Goal: Find specific page/section: Find specific page/section

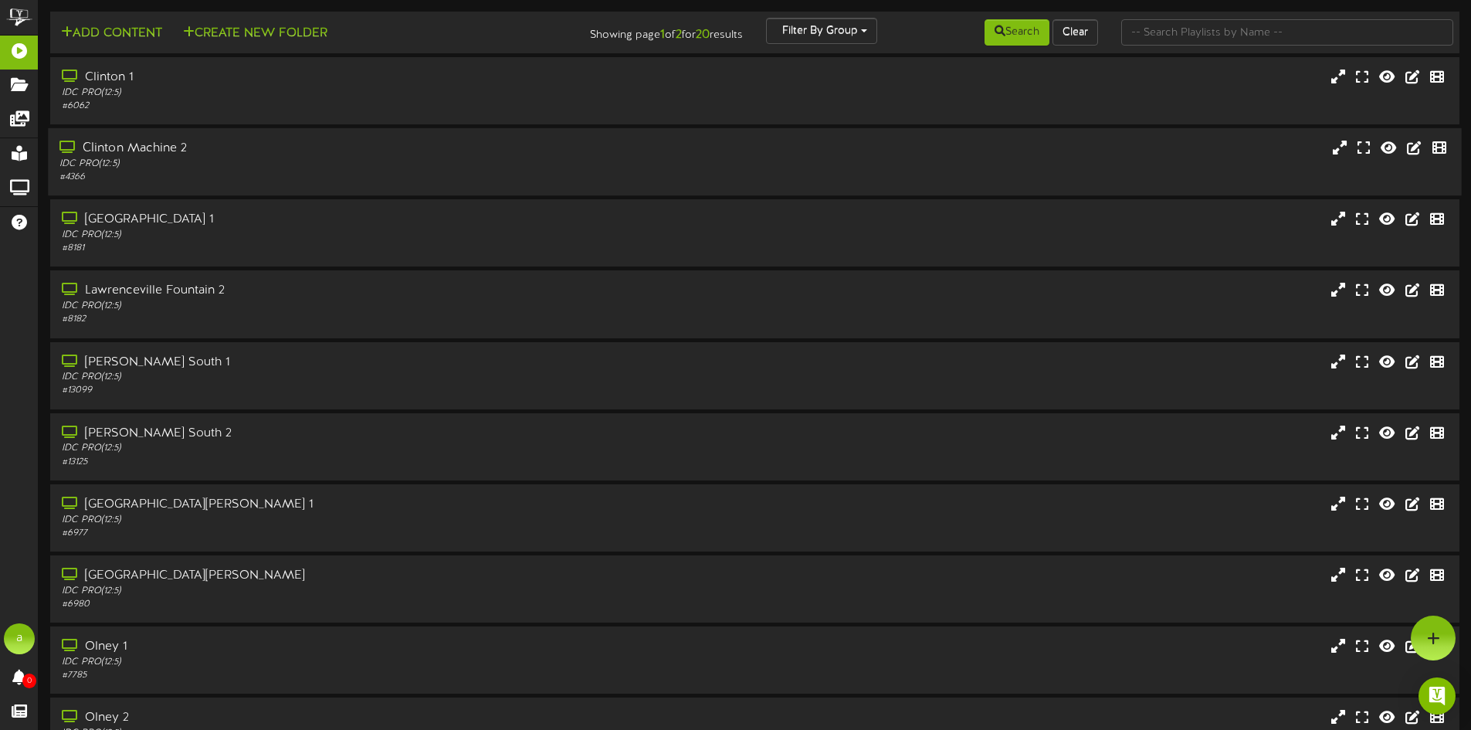
click at [211, 158] on div "IDC PRO ( 12:5 )" at bounding box center [342, 164] width 566 height 13
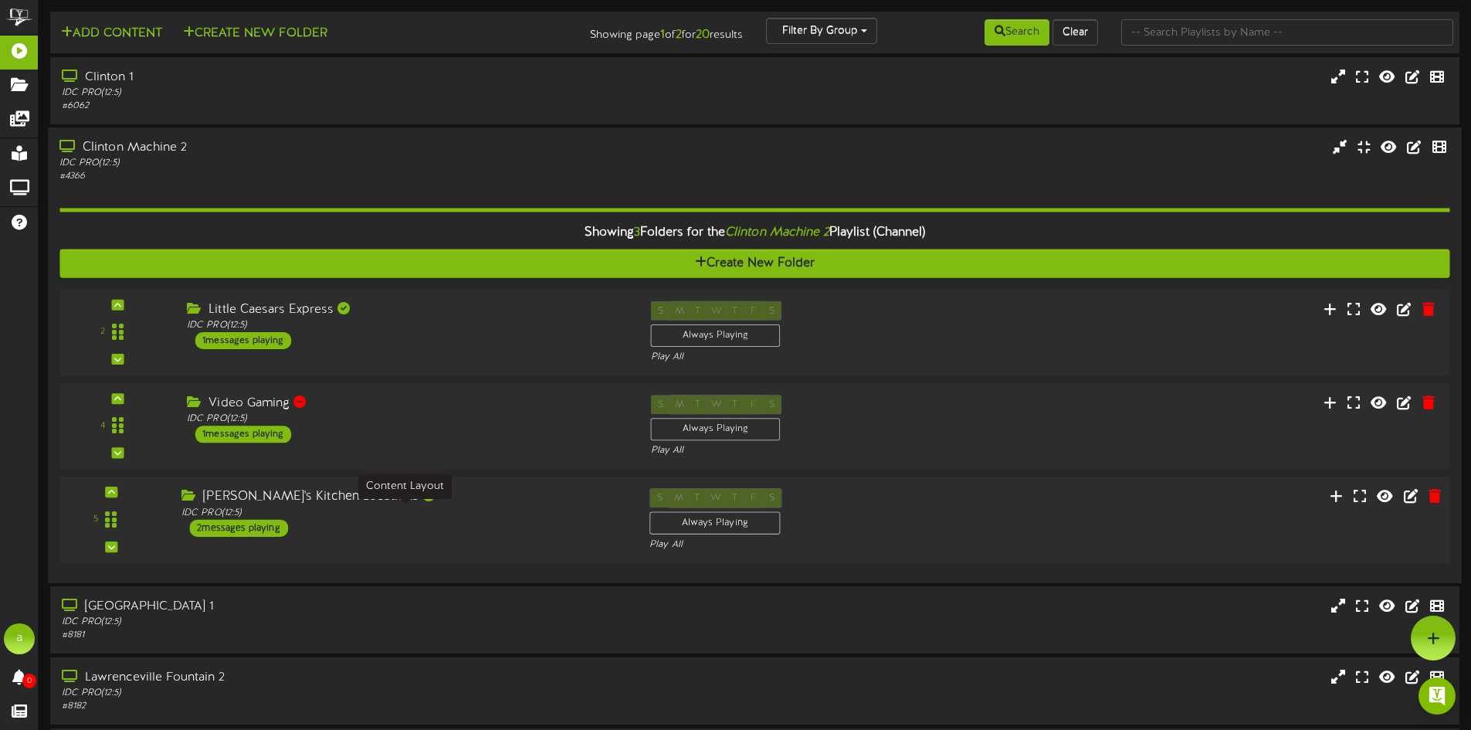
click at [361, 507] on div "IDC PRO ( 12:5 )" at bounding box center [403, 513] width 445 height 13
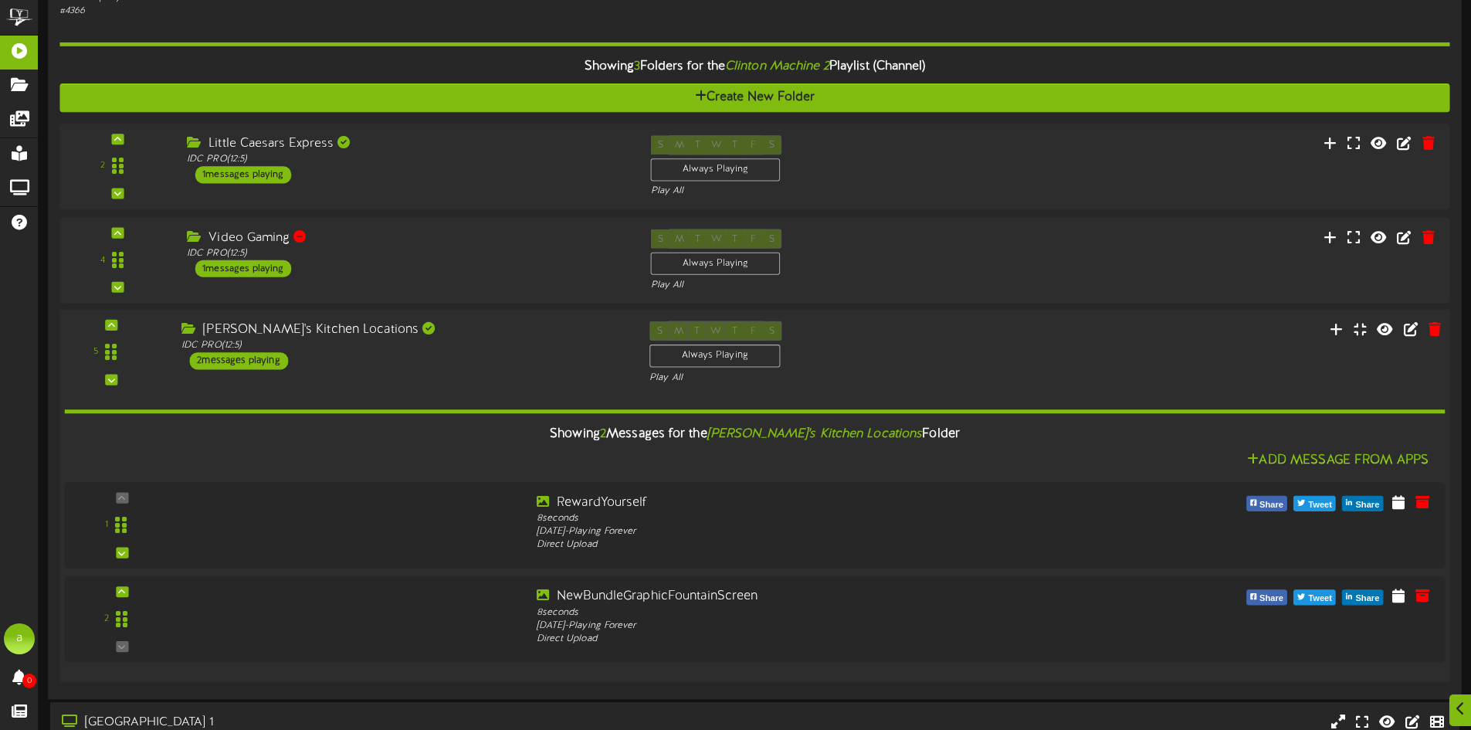
scroll to position [309, 0]
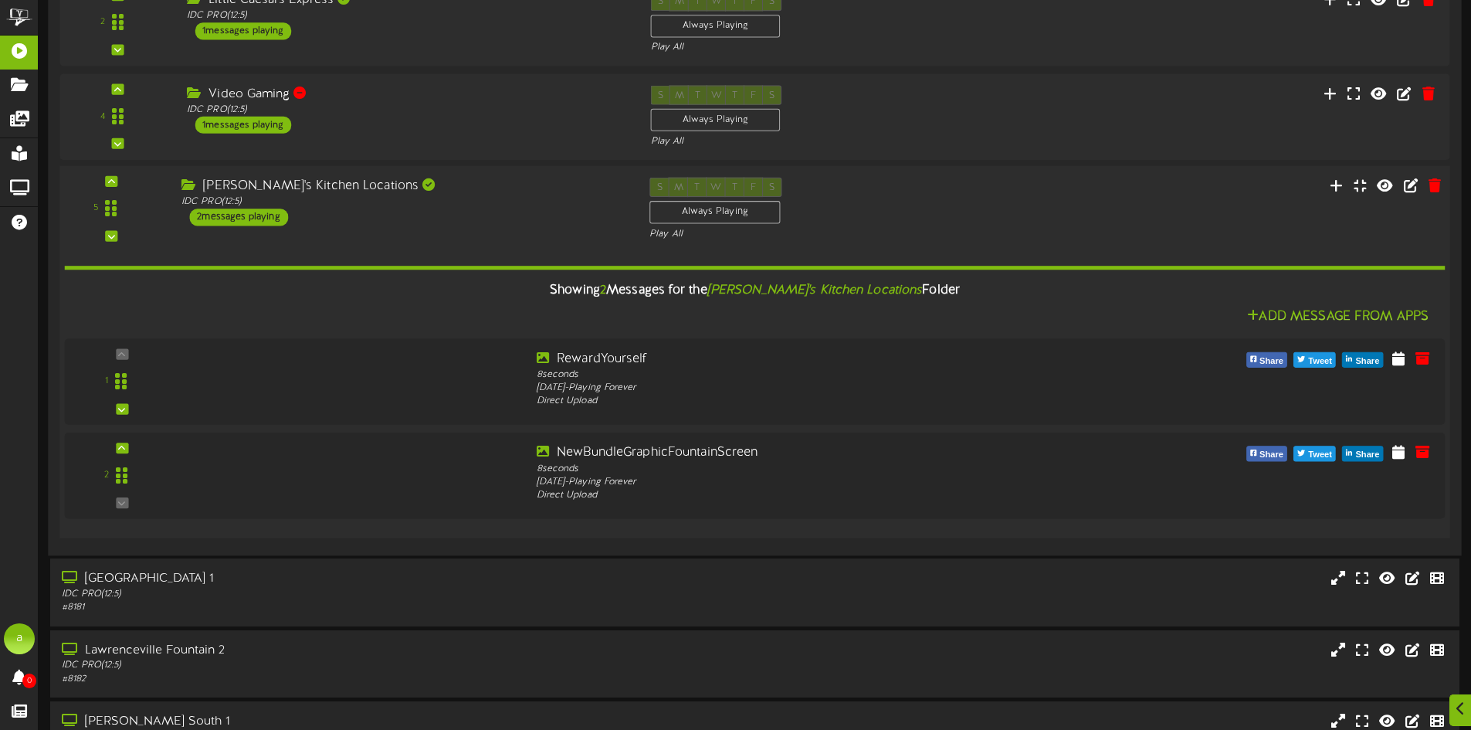
click at [395, 216] on div "[PERSON_NAME]'s Kitchen Locations IDC PRO ( 12:5 ) 2 messages playing" at bounding box center [404, 202] width 468 height 49
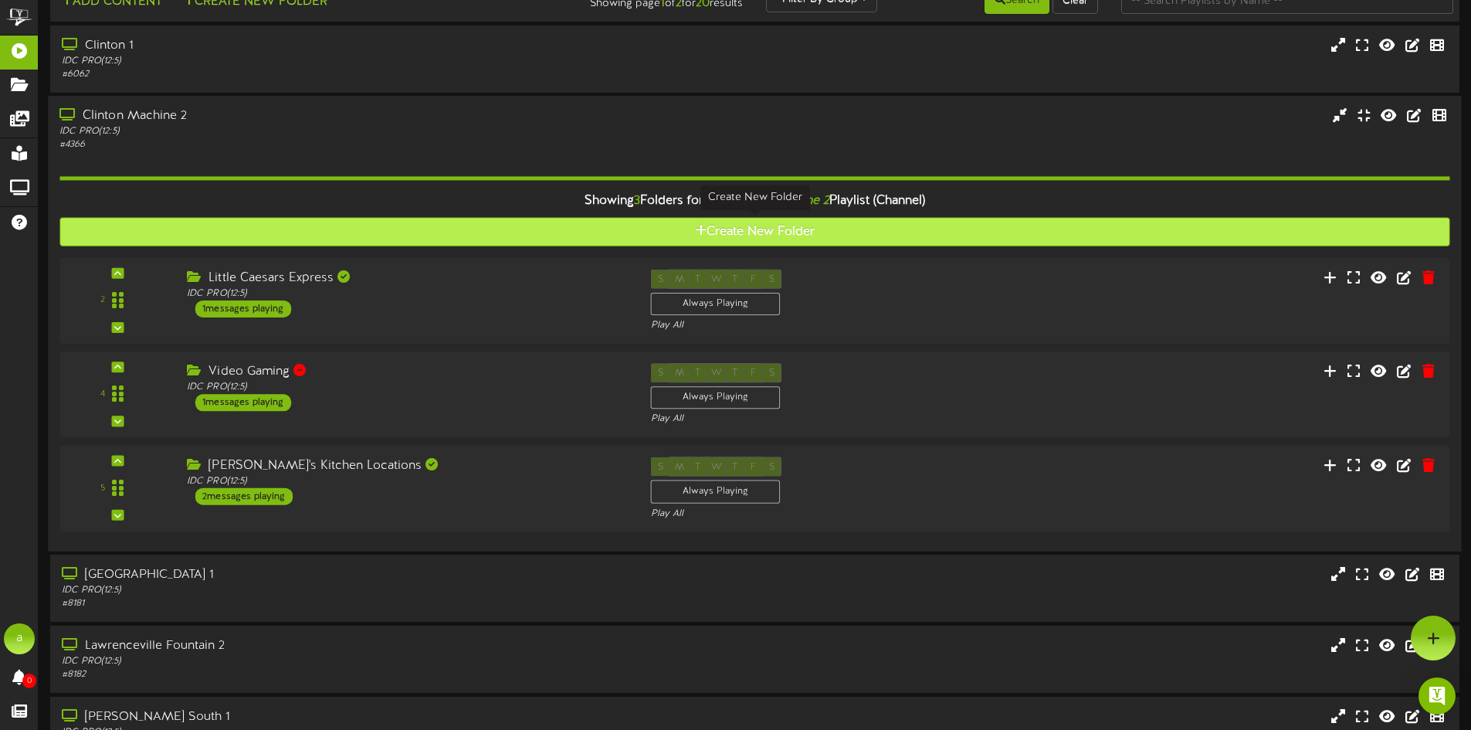
scroll to position [0, 0]
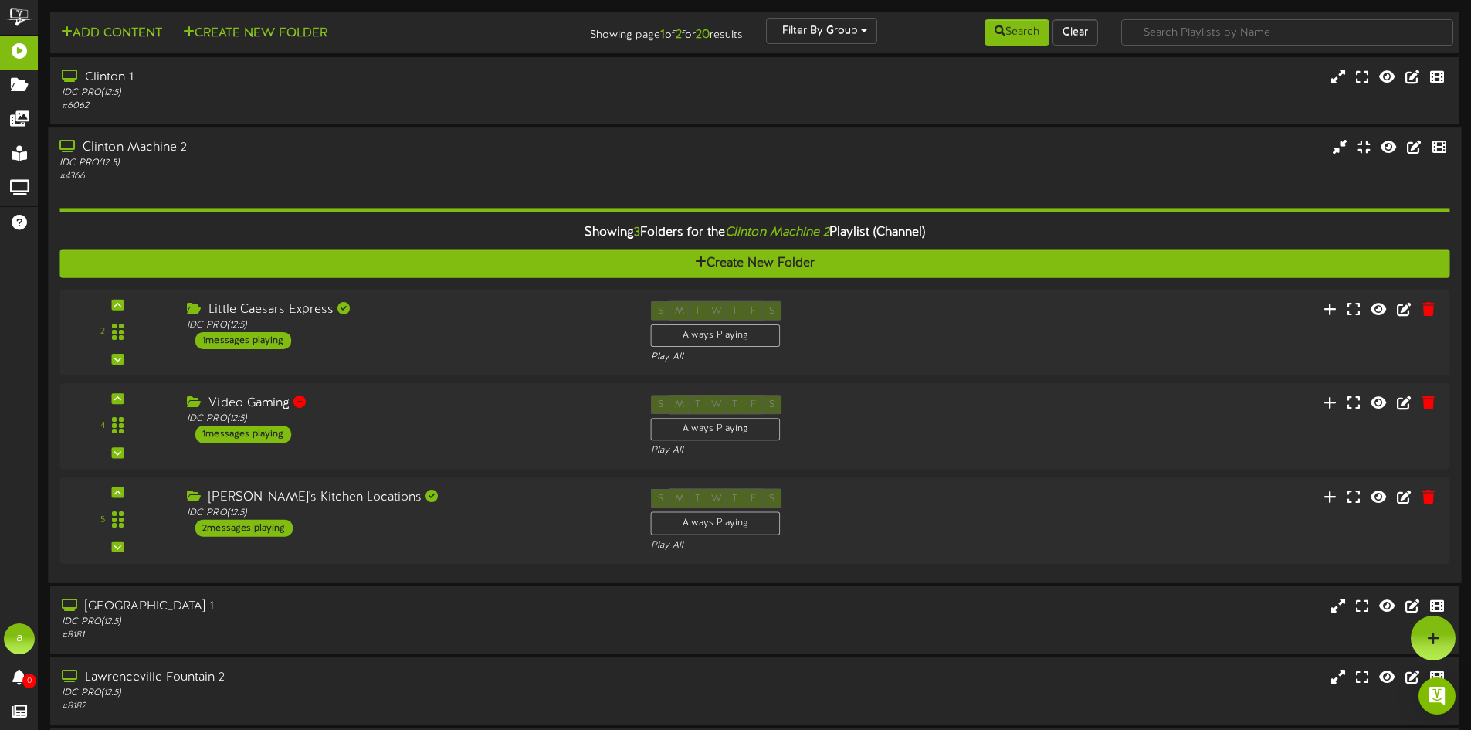
click at [385, 176] on div "# 4366" at bounding box center [342, 176] width 566 height 13
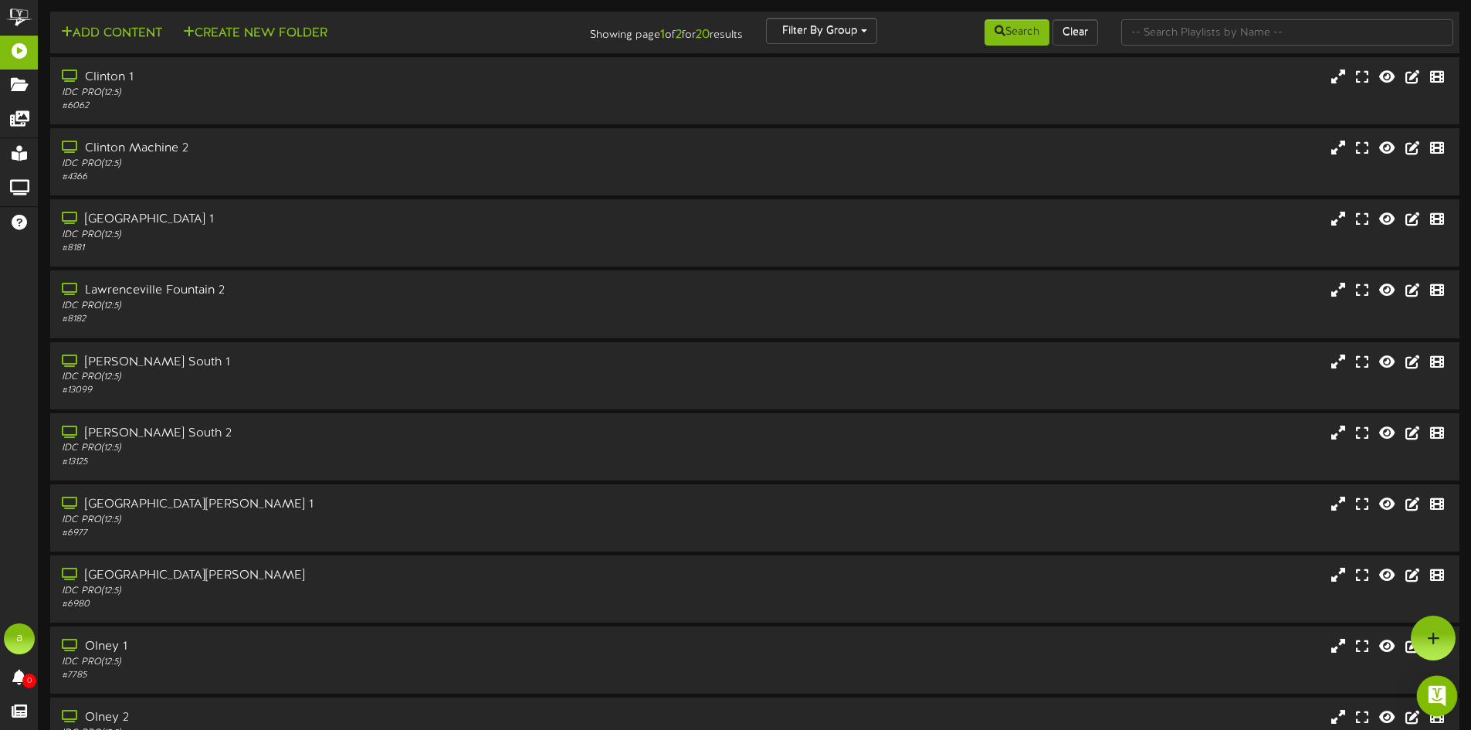
click at [1432, 687] on img "Open Intercom Messenger" at bounding box center [1437, 696] width 20 height 20
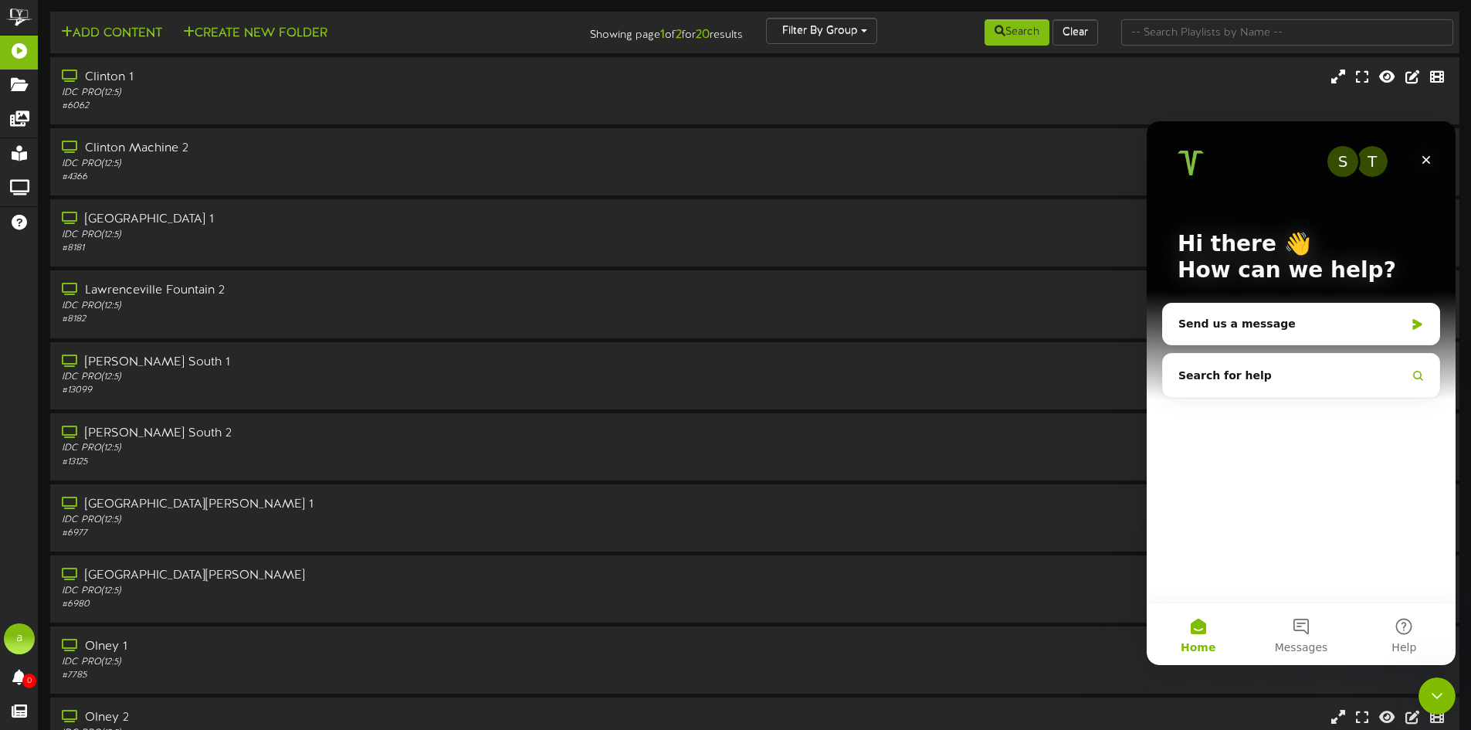
click at [1429, 153] on div "Close" at bounding box center [1426, 160] width 28 height 28
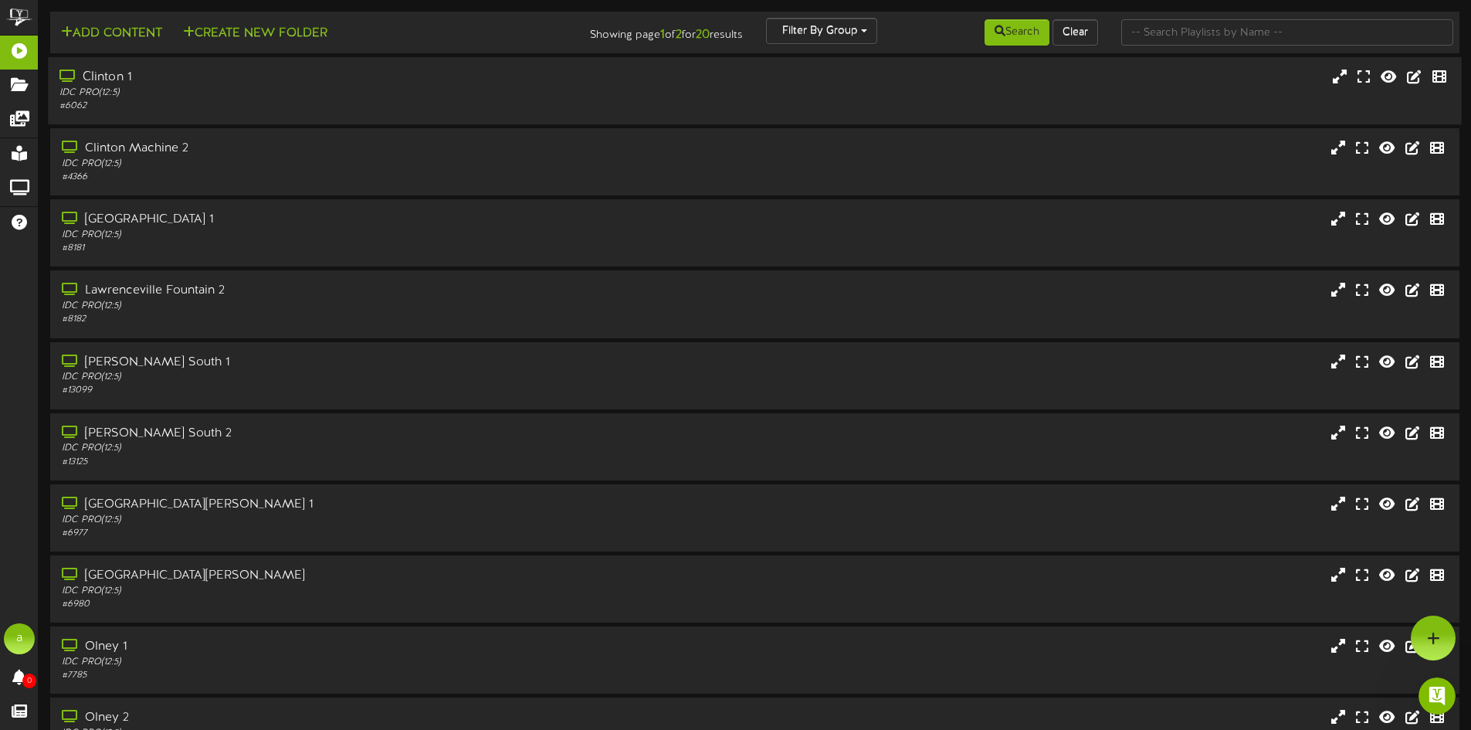
click at [254, 97] on div "IDC PRO ( 12:5 )" at bounding box center [342, 92] width 566 height 13
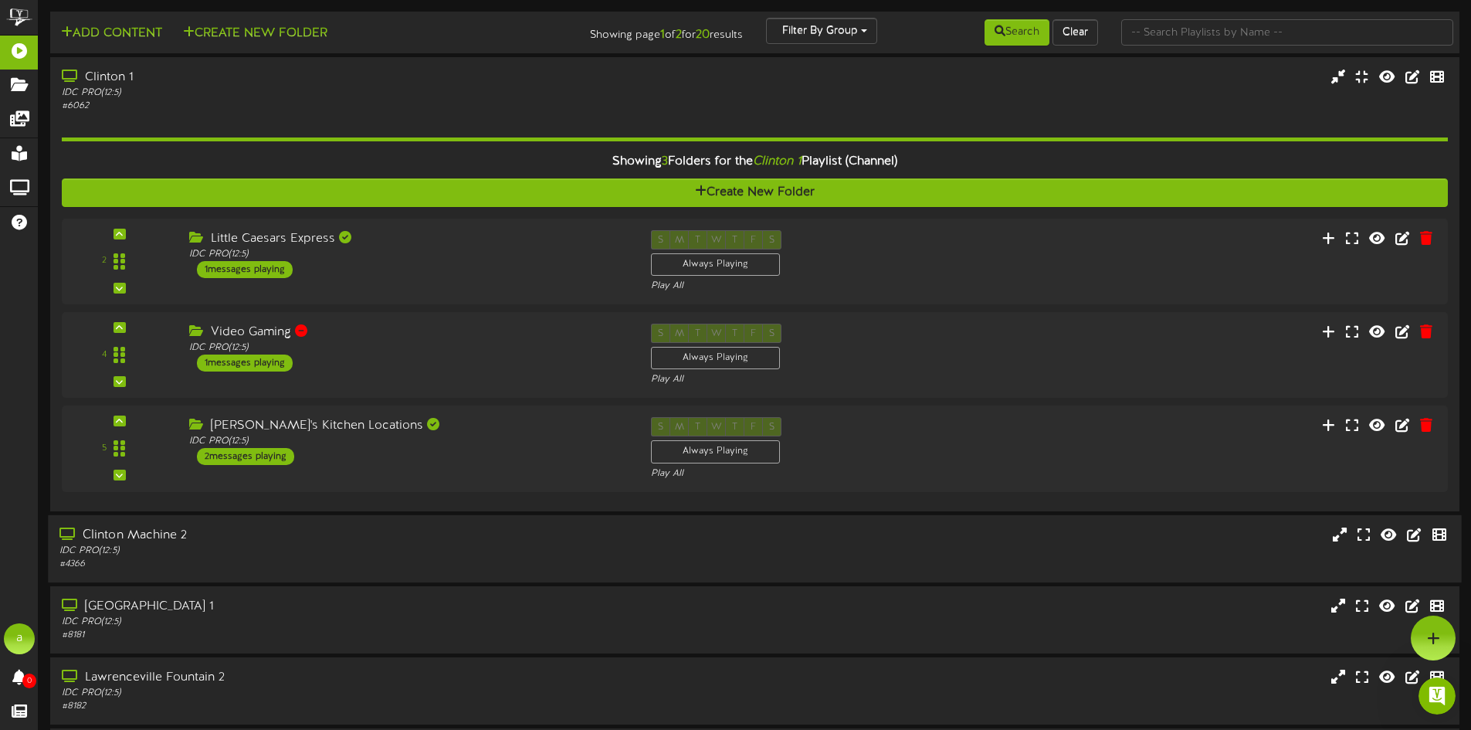
click at [320, 555] on div "IDC PRO ( 12:5 )" at bounding box center [342, 550] width 566 height 13
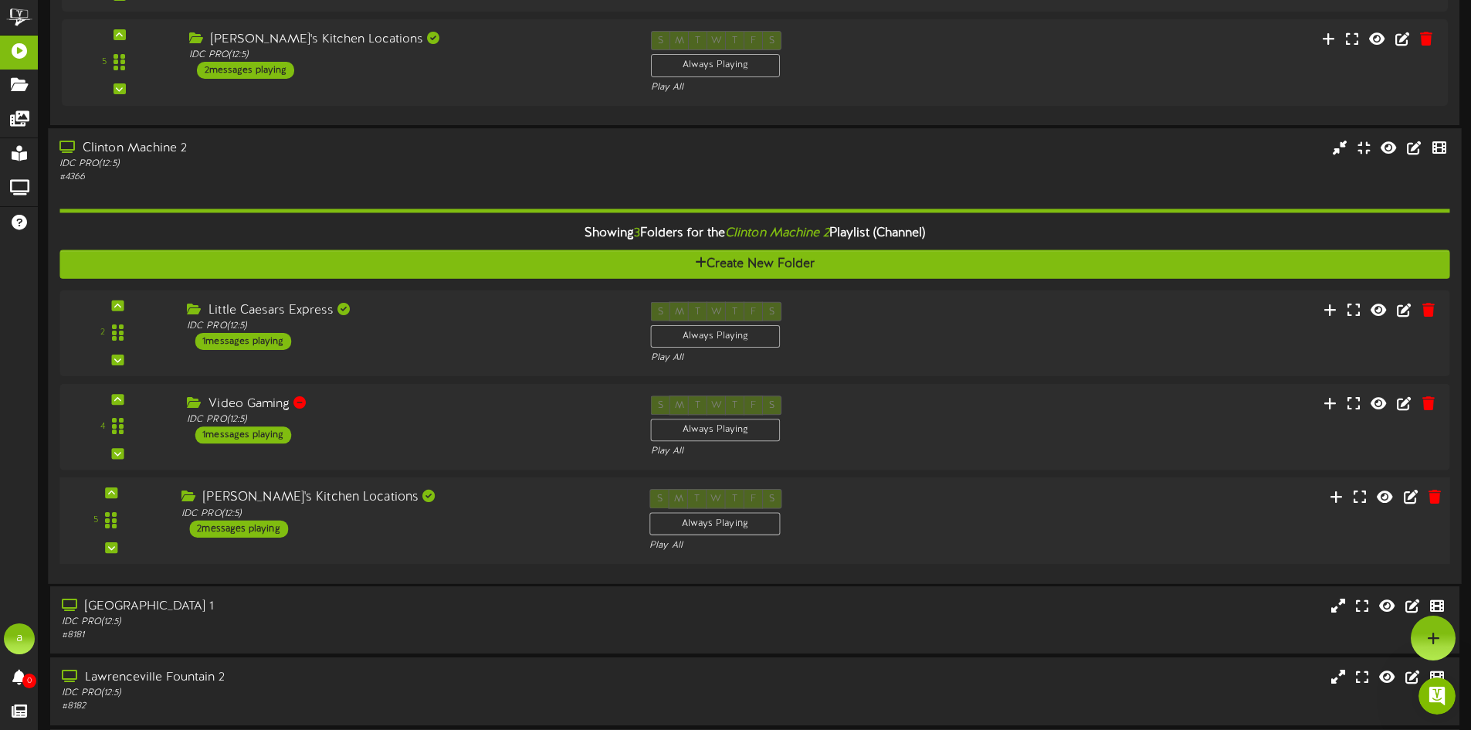
click at [384, 534] on div "[PERSON_NAME]'s Kitchen Locations IDC PRO ( 12:5 ) 2 messages playing" at bounding box center [404, 513] width 468 height 49
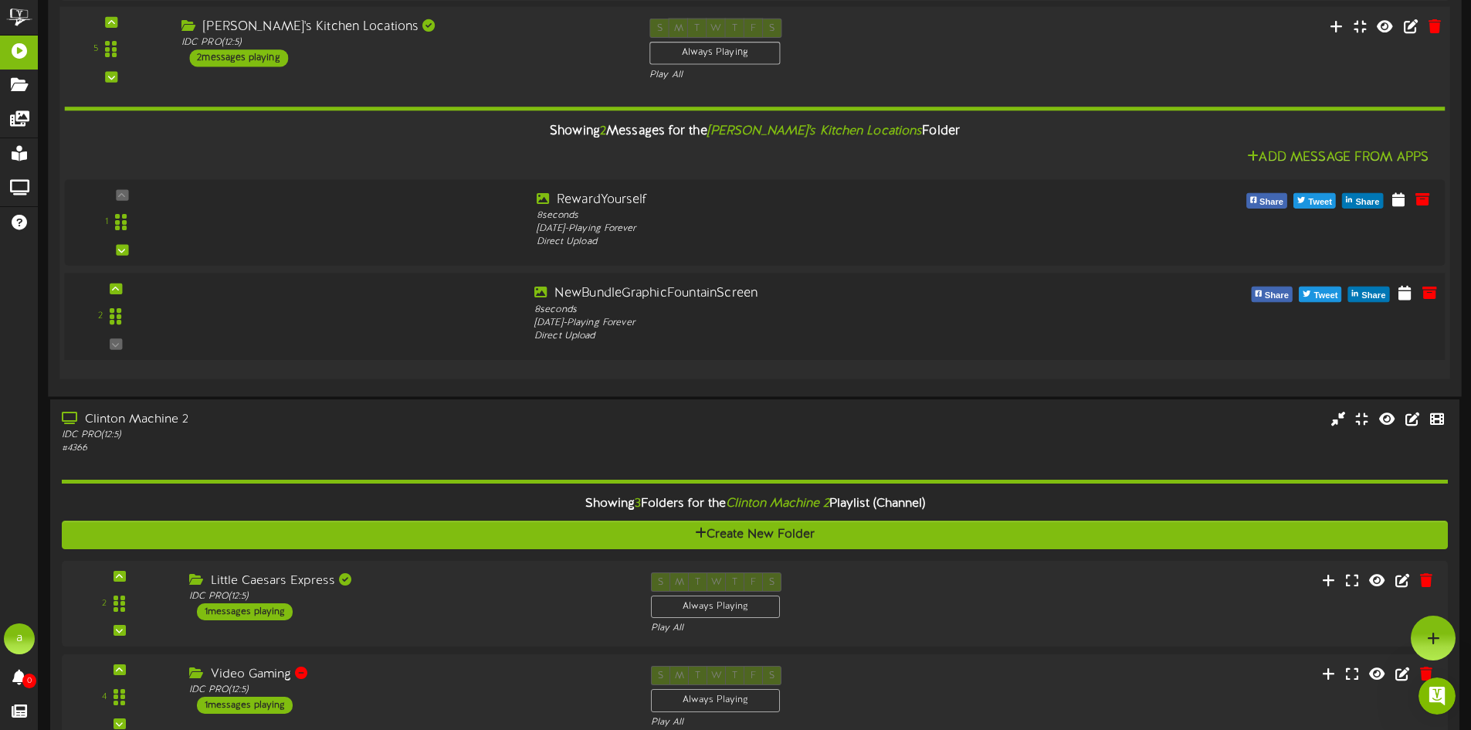
scroll to position [232, 0]
